Goal: Task Accomplishment & Management: Use online tool/utility

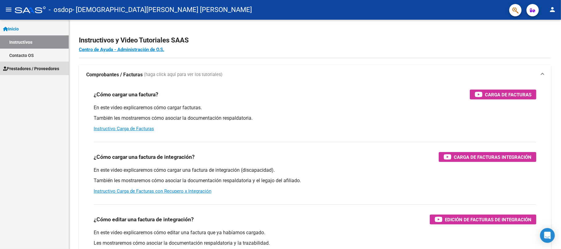
click at [24, 65] on span "Prestadores / Proveedores" at bounding box center [31, 68] width 56 height 7
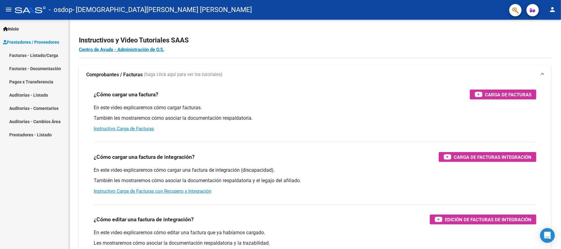
click at [22, 49] on link "Facturas - Listado/Carga" at bounding box center [34, 55] width 69 height 13
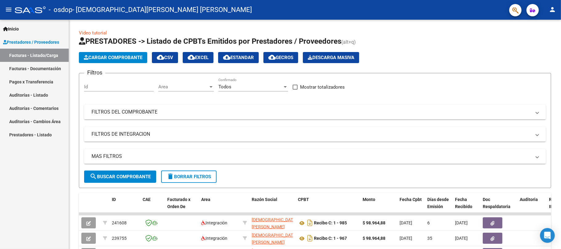
drag, startPoint x: 561, startPoint y: 51, endPoint x: 561, endPoint y: 59, distance: 8.3
click at [561, 59] on div at bounding box center [561, 124] width 0 height 249
drag, startPoint x: 561, startPoint y: 59, endPoint x: 561, endPoint y: 121, distance: 62.2
click at [561, 121] on div at bounding box center [561, 124] width 0 height 249
drag, startPoint x: 561, startPoint y: 147, endPoint x: 561, endPoint y: 174, distance: 27.1
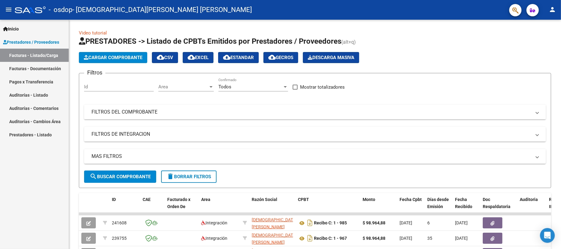
click at [561, 174] on div at bounding box center [561, 124] width 0 height 249
drag, startPoint x: 561, startPoint y: 142, endPoint x: 561, endPoint y: 172, distance: 29.9
click at [561, 172] on div at bounding box center [561, 124] width 0 height 249
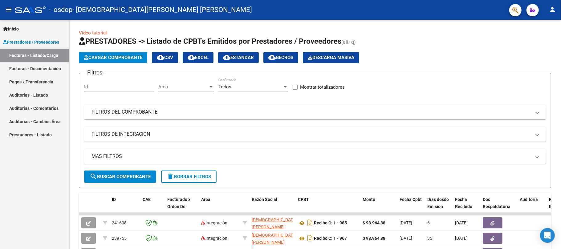
click at [561, 172] on div at bounding box center [561, 124] width 0 height 249
click at [560, 172] on div at bounding box center [561, 135] width 2 height 230
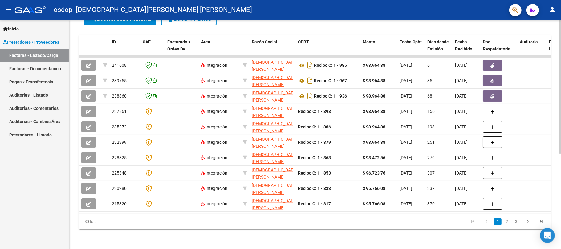
click at [560, 172] on div at bounding box center [561, 182] width 2 height 134
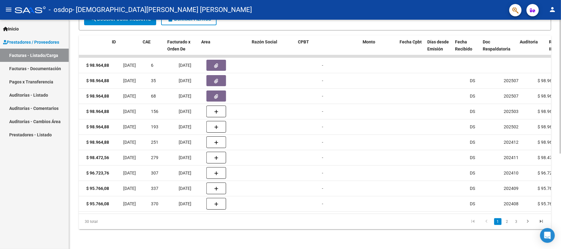
scroll to position [0, 0]
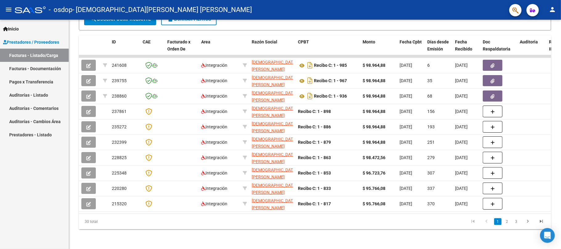
click at [549, 12] on mat-icon "person" at bounding box center [552, 9] width 7 height 7
click at [537, 42] on button "exit_to_app Salir" at bounding box center [540, 40] width 38 height 15
